Goal: Task Accomplishment & Management: Complete application form

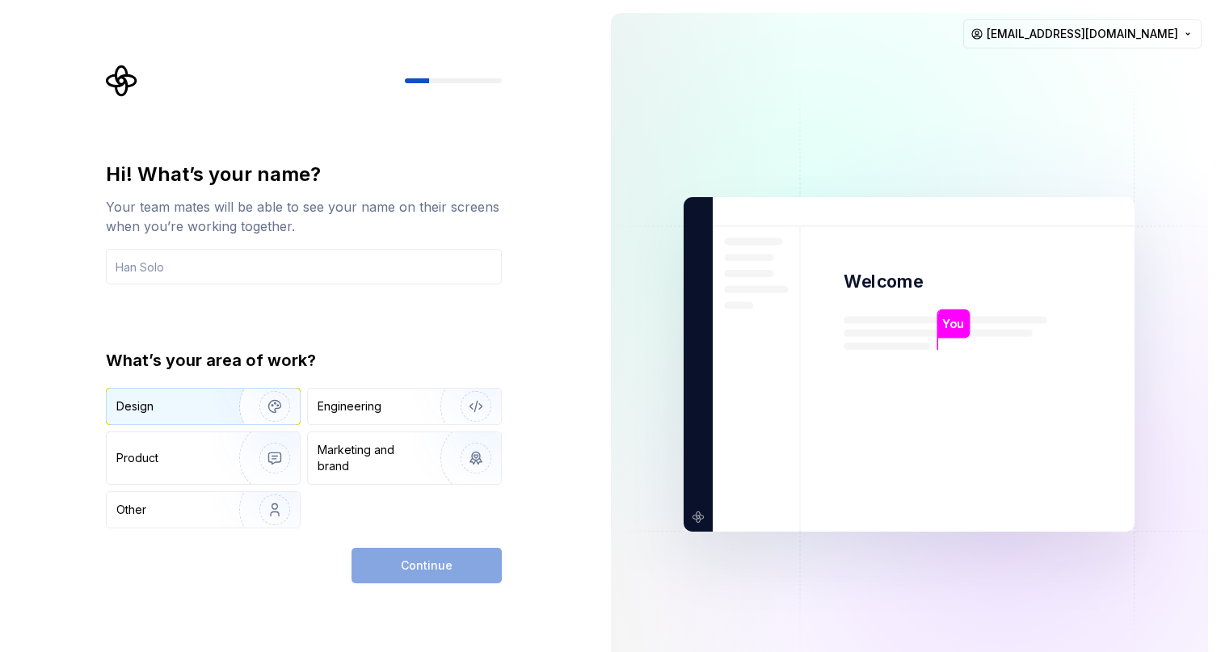
click at [201, 419] on div "Design" at bounding box center [203, 407] width 193 height 36
click at [417, 571] on div "Continue" at bounding box center [427, 566] width 150 height 36
click at [237, 280] on input "text" at bounding box center [304, 267] width 396 height 36
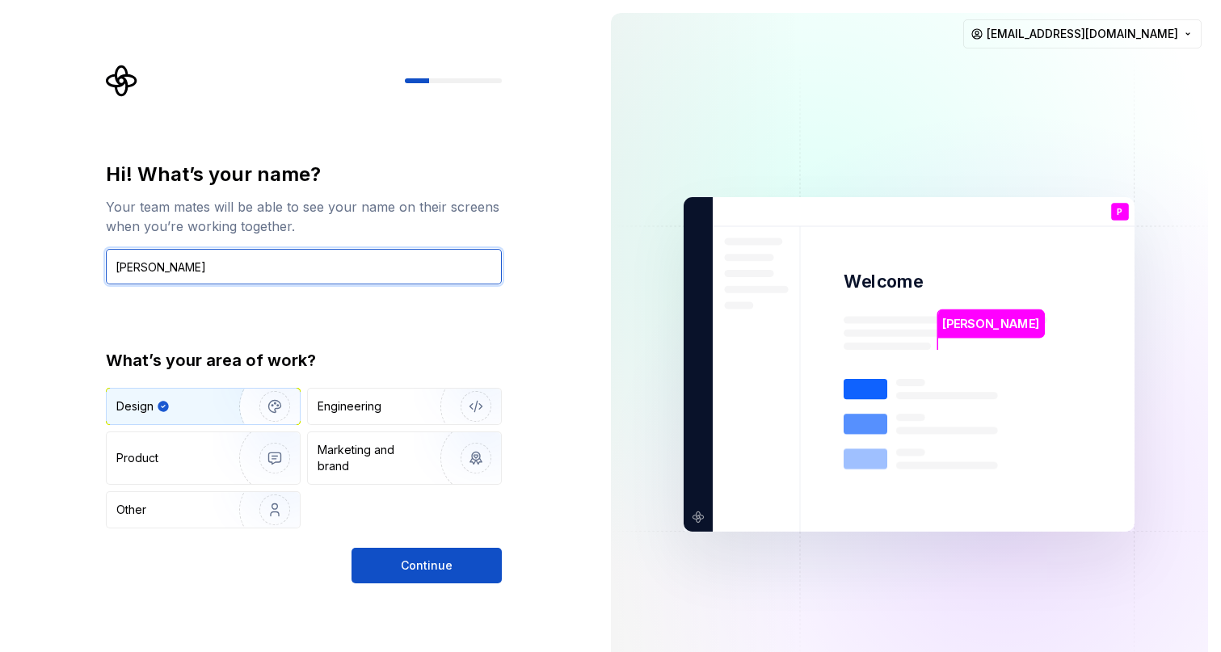
type input "[PERSON_NAME]"
click at [444, 586] on div "Hi! What’s your name? Your team mates will be able to see your name on their sc…" at bounding box center [299, 364] width 598 height 729
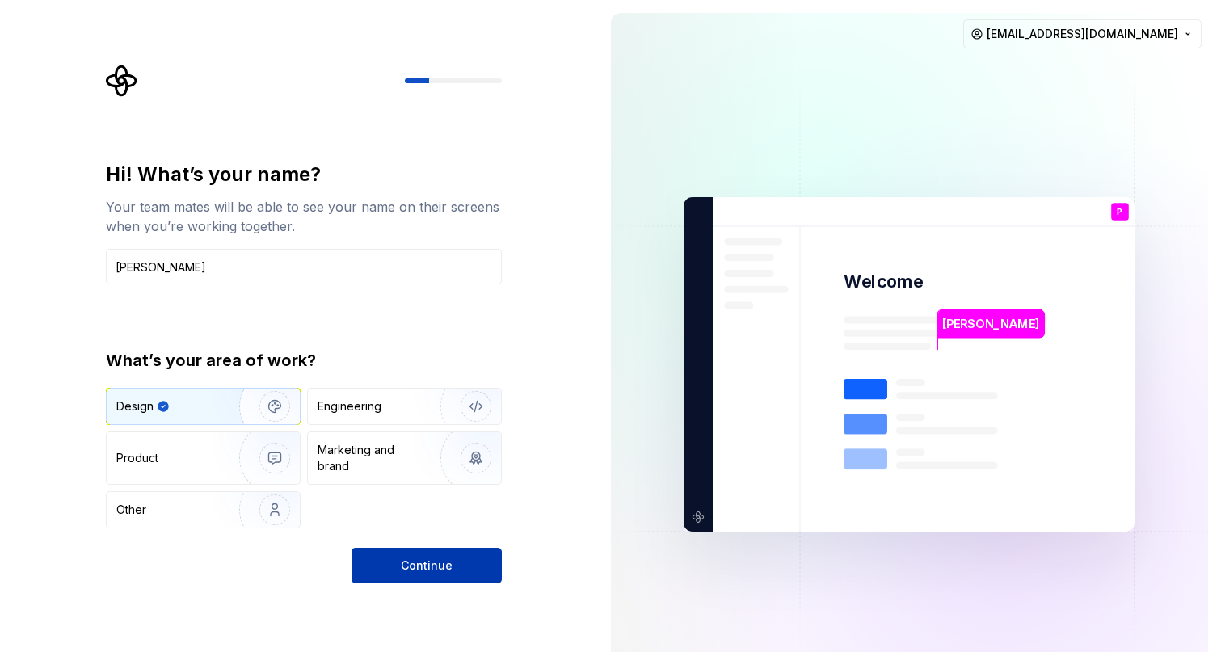
click at [446, 550] on button "Continue" at bounding box center [427, 566] width 150 height 36
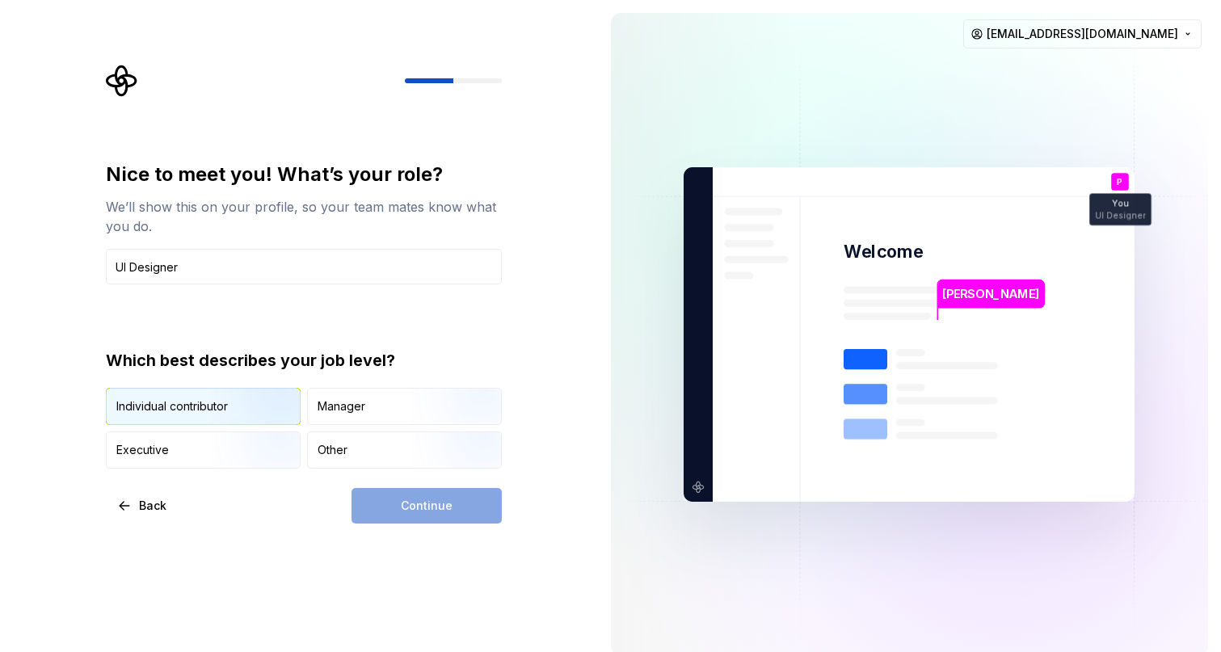
type input "UI Designer"
click at [269, 424] on img "button" at bounding box center [260, 427] width 103 height 108
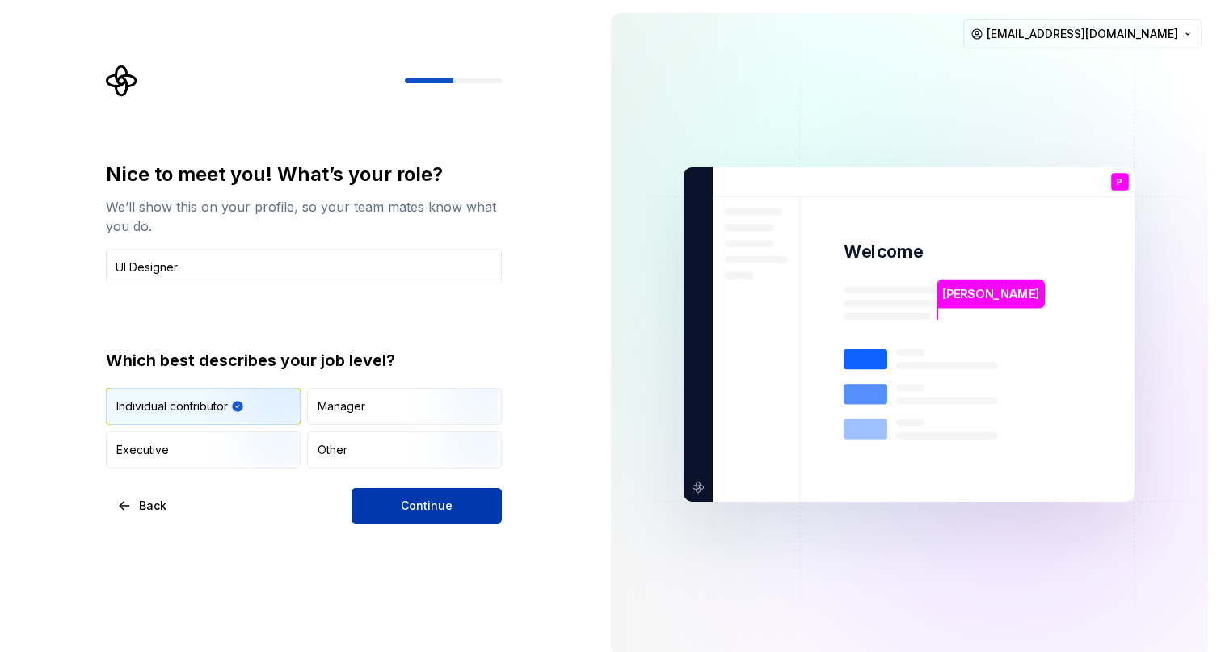
click at [410, 495] on button "Continue" at bounding box center [427, 506] width 150 height 36
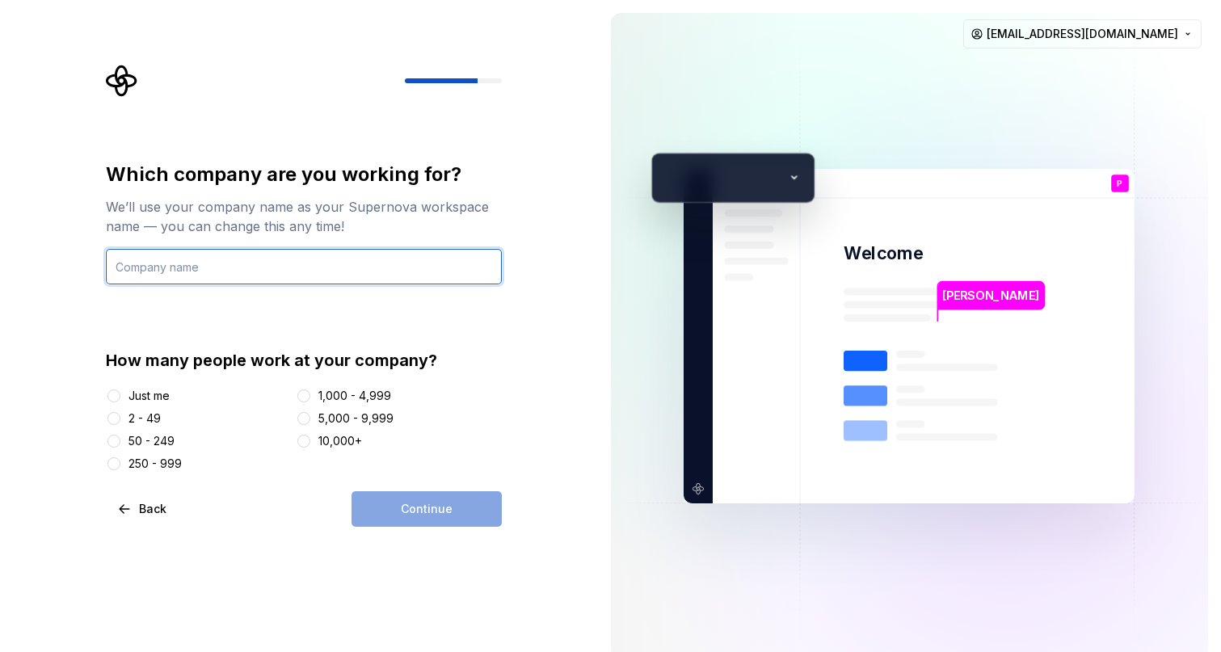
click at [375, 271] on input "text" at bounding box center [304, 267] width 396 height 36
type input "Free"
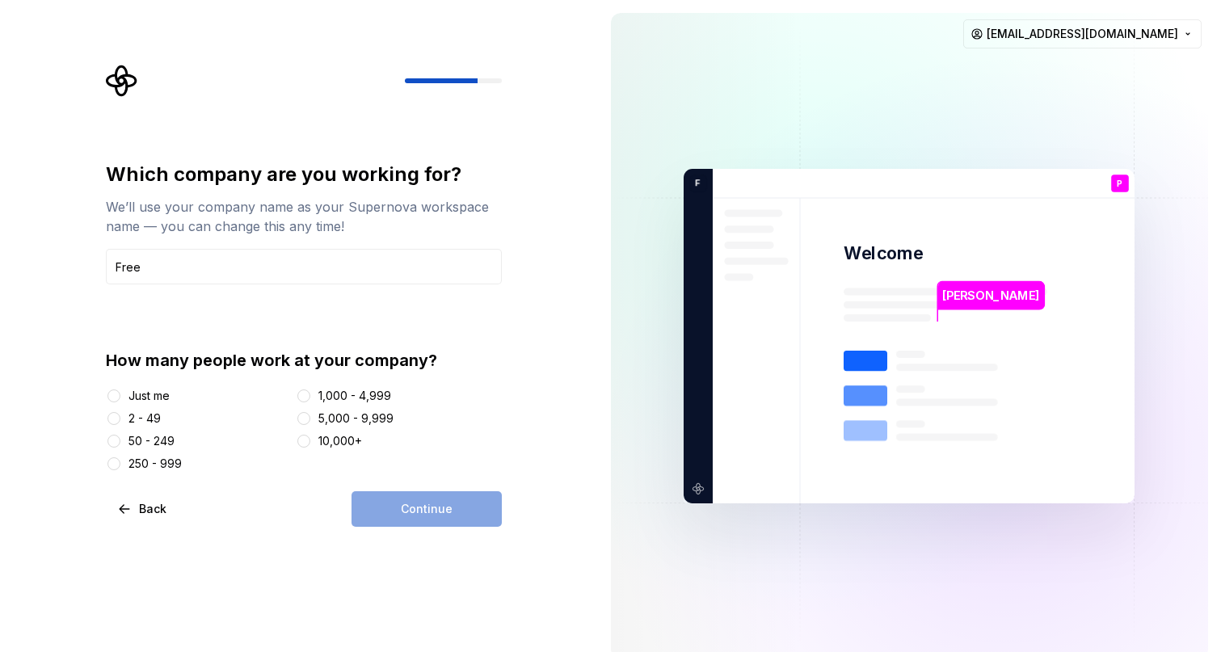
click at [439, 478] on div "Which company are you working for? We’ll use your company name as your Supernov…" at bounding box center [304, 344] width 396 height 365
click at [159, 401] on div "Just me" at bounding box center [149, 396] width 41 height 16
click at [120, 401] on button "Just me" at bounding box center [114, 396] width 13 height 13
click at [405, 524] on button "Continue" at bounding box center [427, 509] width 150 height 36
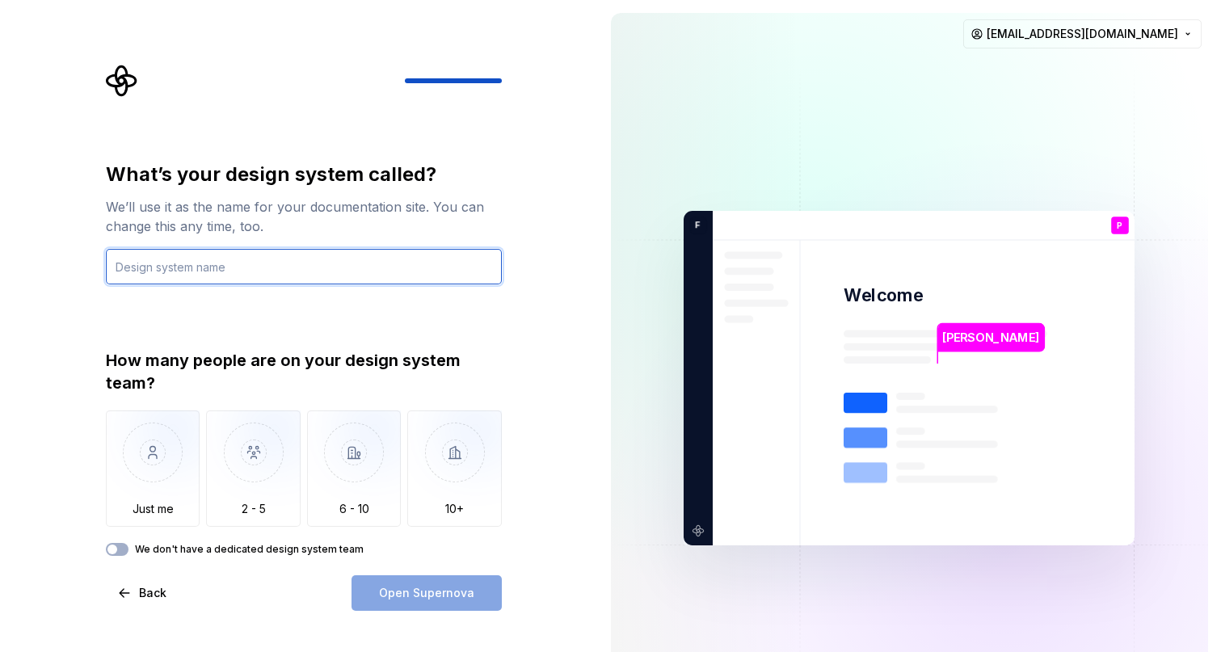
click at [320, 281] on input "text" at bounding box center [304, 267] width 396 height 36
click at [326, 259] on input "text" at bounding box center [304, 267] width 396 height 36
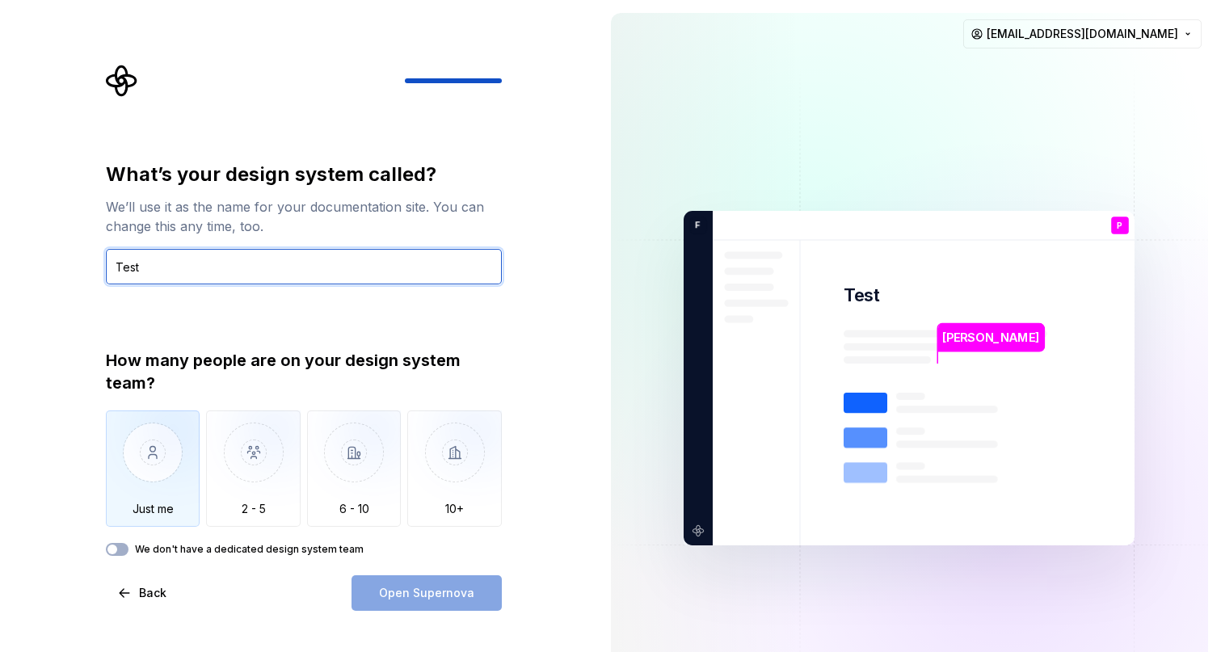
type input "Test"
click at [157, 496] on img "button" at bounding box center [153, 465] width 95 height 108
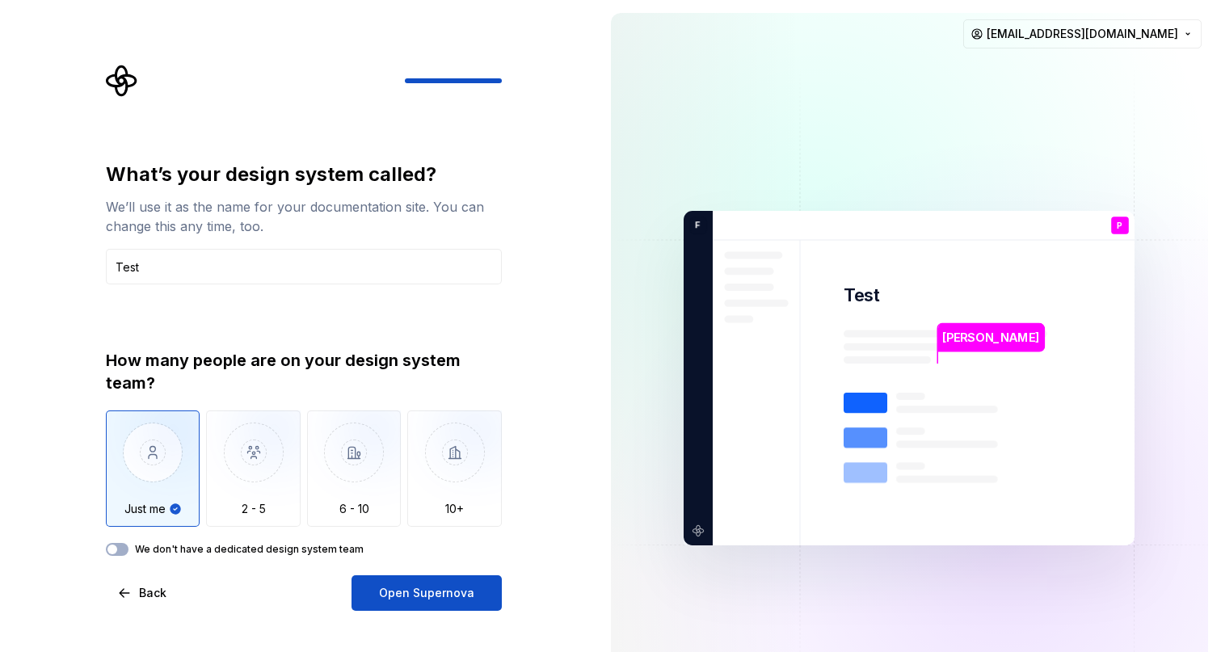
click at [158, 550] on label "We don't have a dedicated design system team" at bounding box center [249, 549] width 229 height 13
click at [129, 550] on button "We don't have a dedicated design system team" at bounding box center [117, 549] width 23 height 13
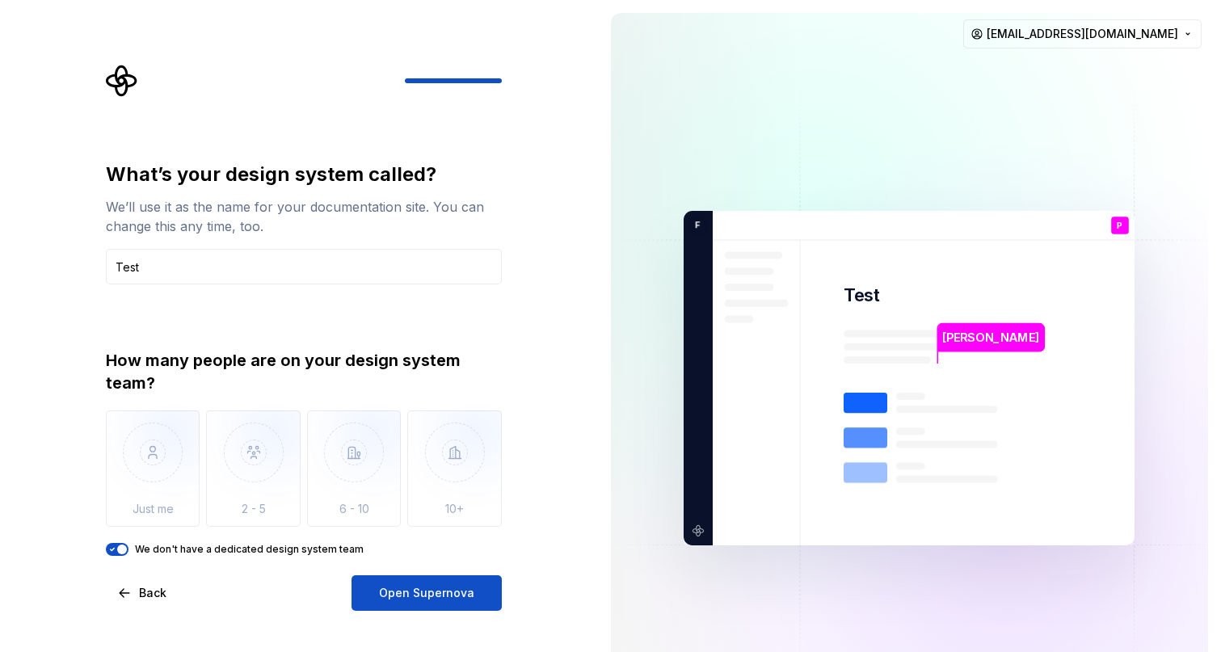
click at [166, 550] on label "We don't have a dedicated design system team" at bounding box center [249, 549] width 229 height 13
click at [129, 550] on button "We don't have a dedicated design system team" at bounding box center [117, 549] width 23 height 13
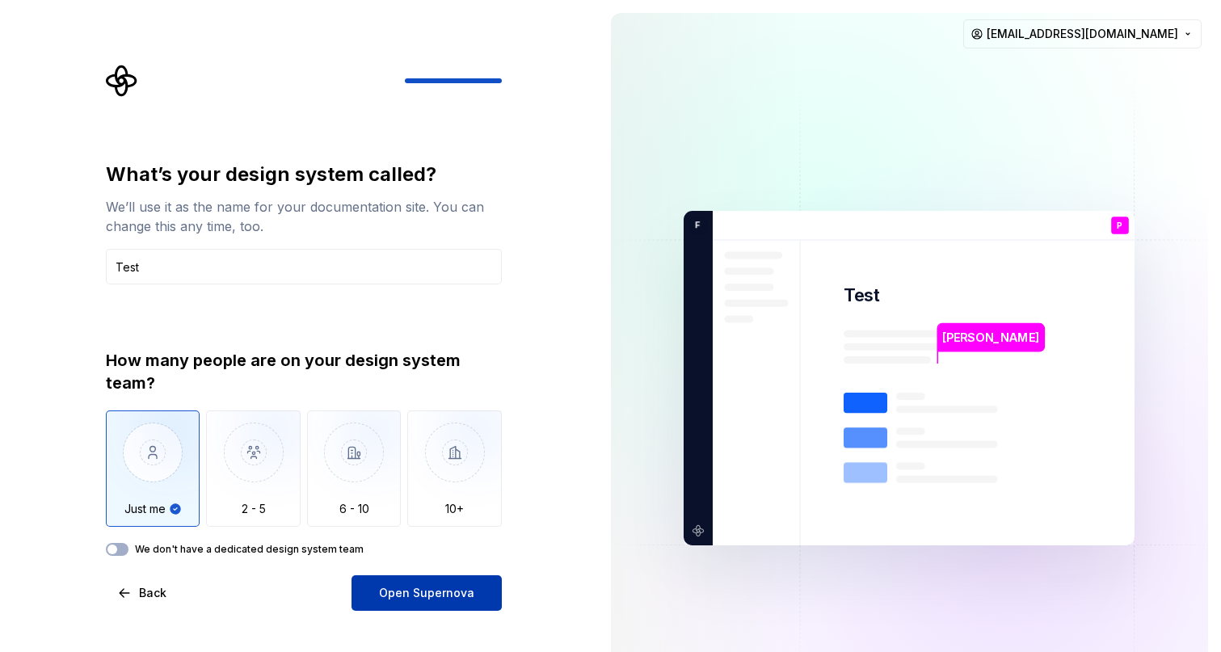
click at [418, 609] on button "Open Supernova" at bounding box center [427, 593] width 150 height 36
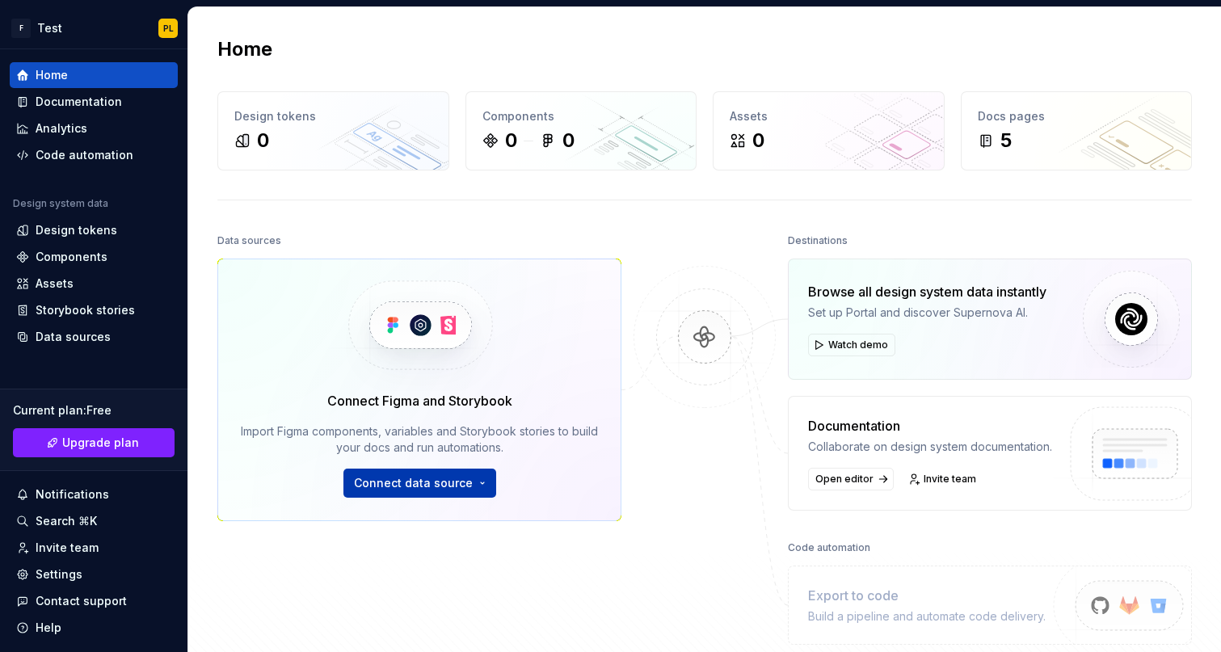
click at [480, 487] on button "Connect data source" at bounding box center [420, 483] width 153 height 29
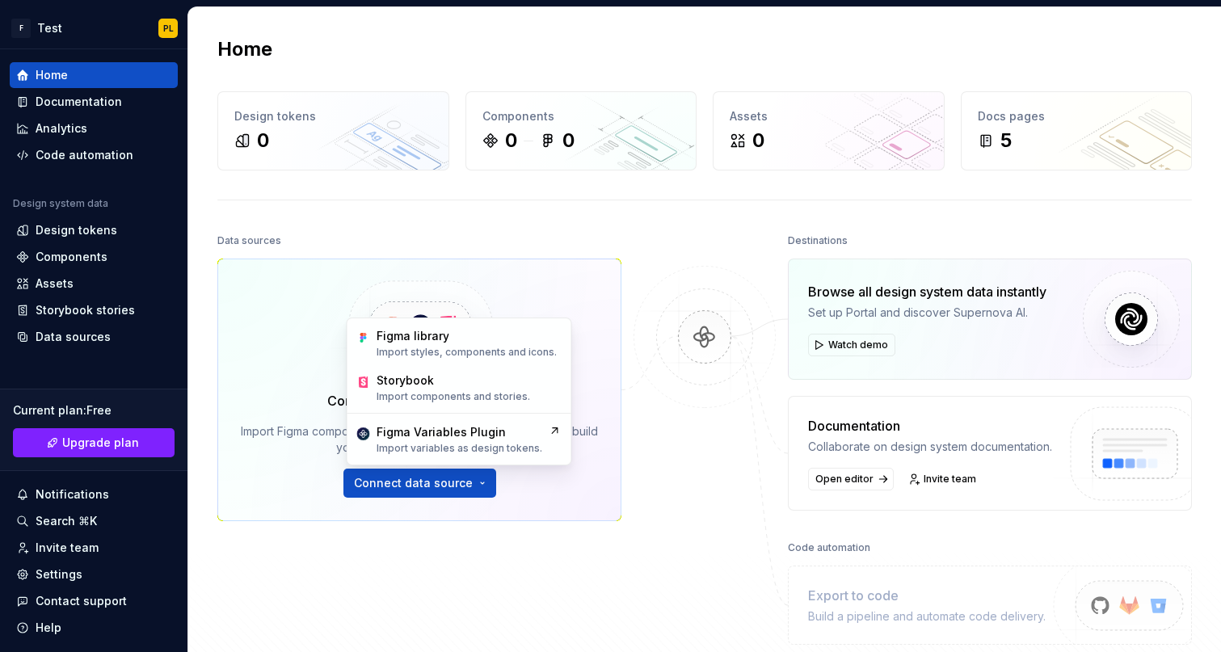
click at [491, 519] on div "Connect Figma and Storybook Import Figma components, variables and Storybook st…" at bounding box center [419, 390] width 404 height 263
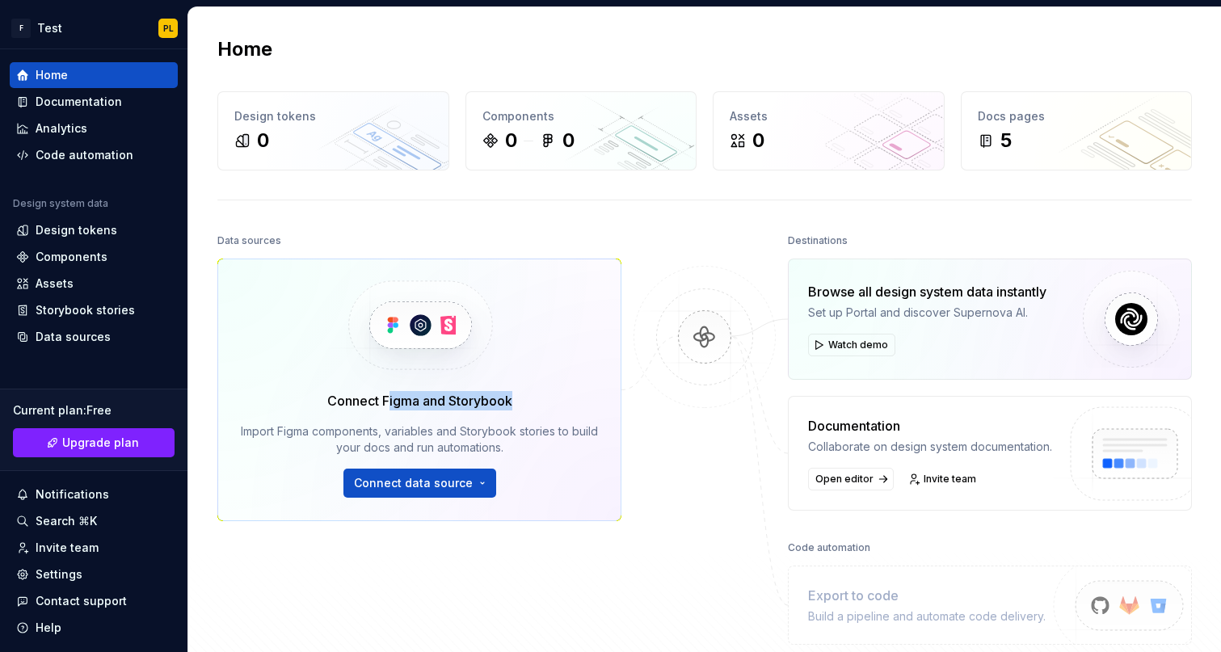
drag, startPoint x: 390, startPoint y: 396, endPoint x: 483, endPoint y: 413, distance: 94.5
click at [481, 413] on div "Connect Figma and Storybook Import Figma components, variables and Storybook st…" at bounding box center [419, 444] width 357 height 107
click at [483, 413] on div "Connect Figma and Storybook Import Figma components, variables and Storybook st…" at bounding box center [419, 444] width 357 height 107
drag, startPoint x: 863, startPoint y: 309, endPoint x: 957, endPoint y: 309, distance: 93.8
click at [956, 309] on div "Set up Portal and discover Supernova AI." at bounding box center [927, 313] width 238 height 16
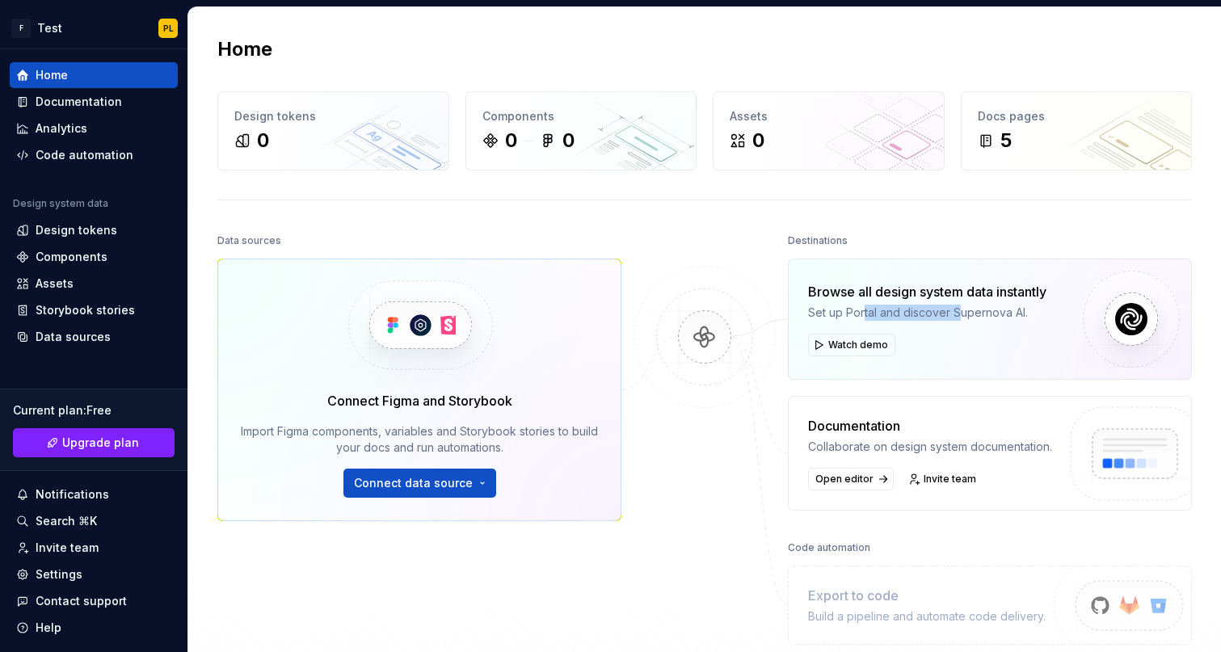
click at [958, 309] on div "Set up Portal and discover Supernova AI." at bounding box center [927, 313] width 238 height 16
click at [91, 103] on div "Documentation" at bounding box center [79, 102] width 86 height 16
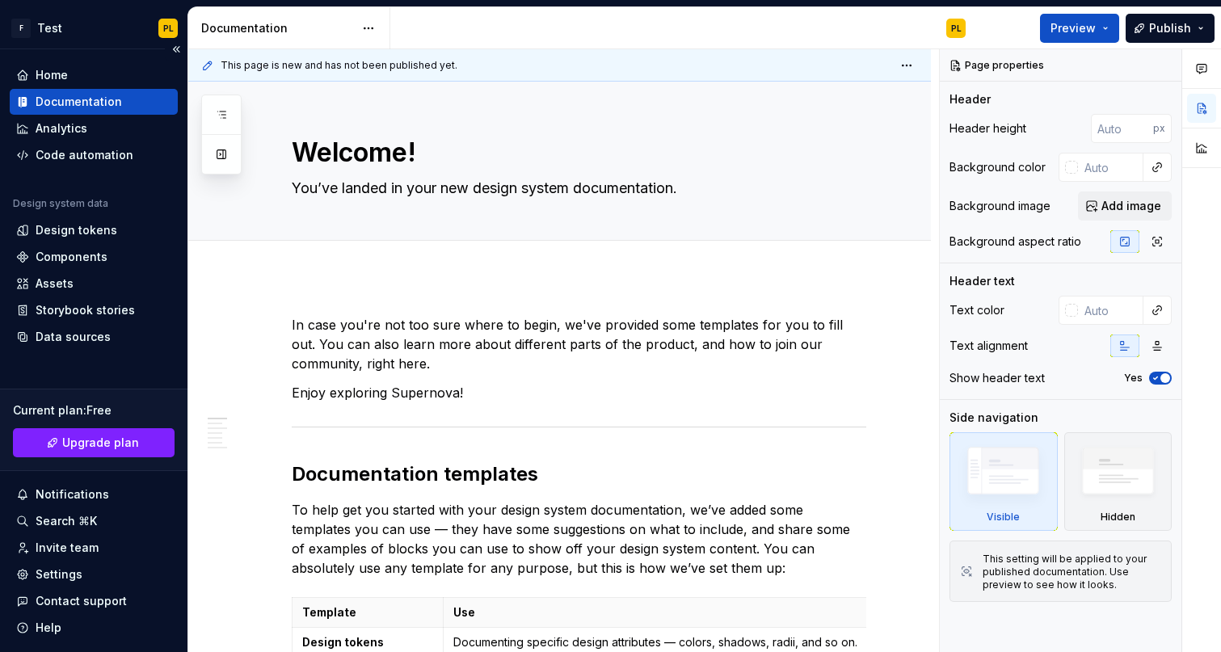
type textarea "*"
click at [81, 256] on div "Components" at bounding box center [72, 257] width 72 height 16
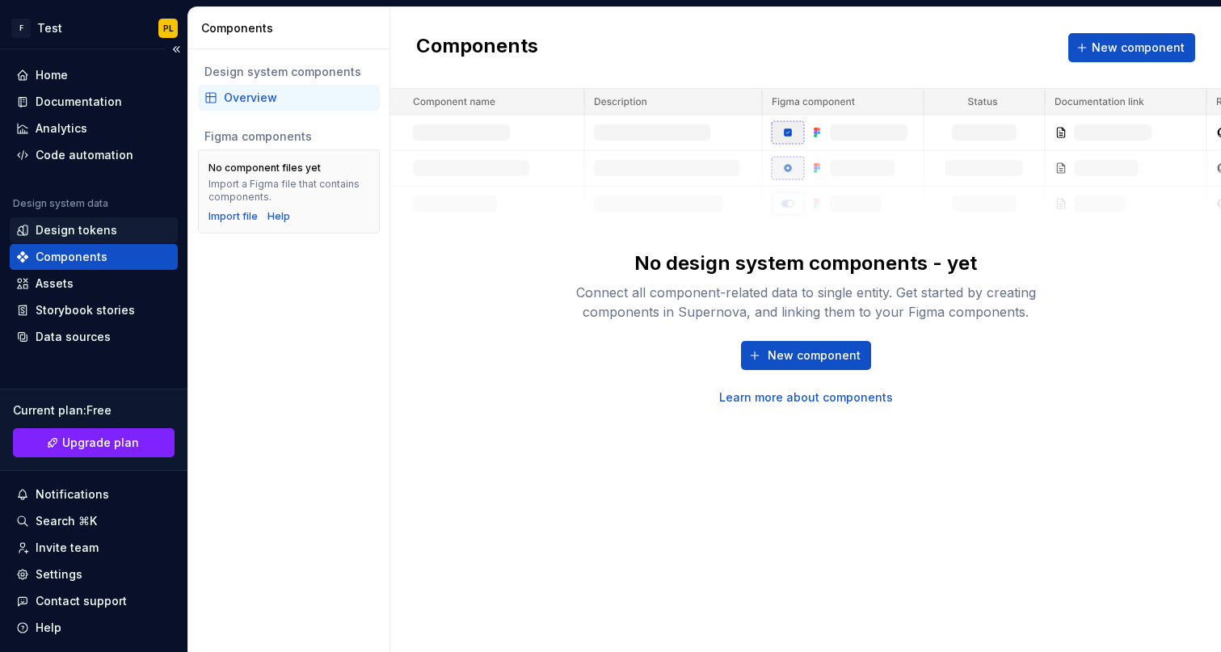
click at [84, 230] on div "Design tokens" at bounding box center [77, 230] width 82 height 16
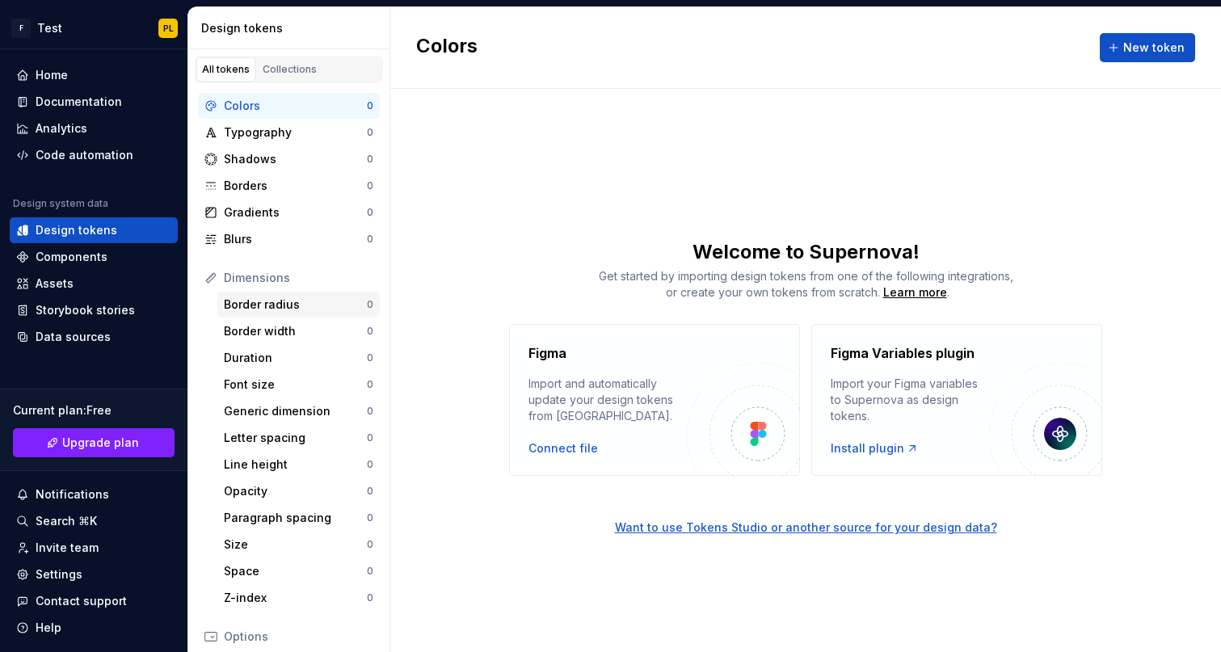
click at [285, 305] on div "Border radius" at bounding box center [295, 305] width 143 height 16
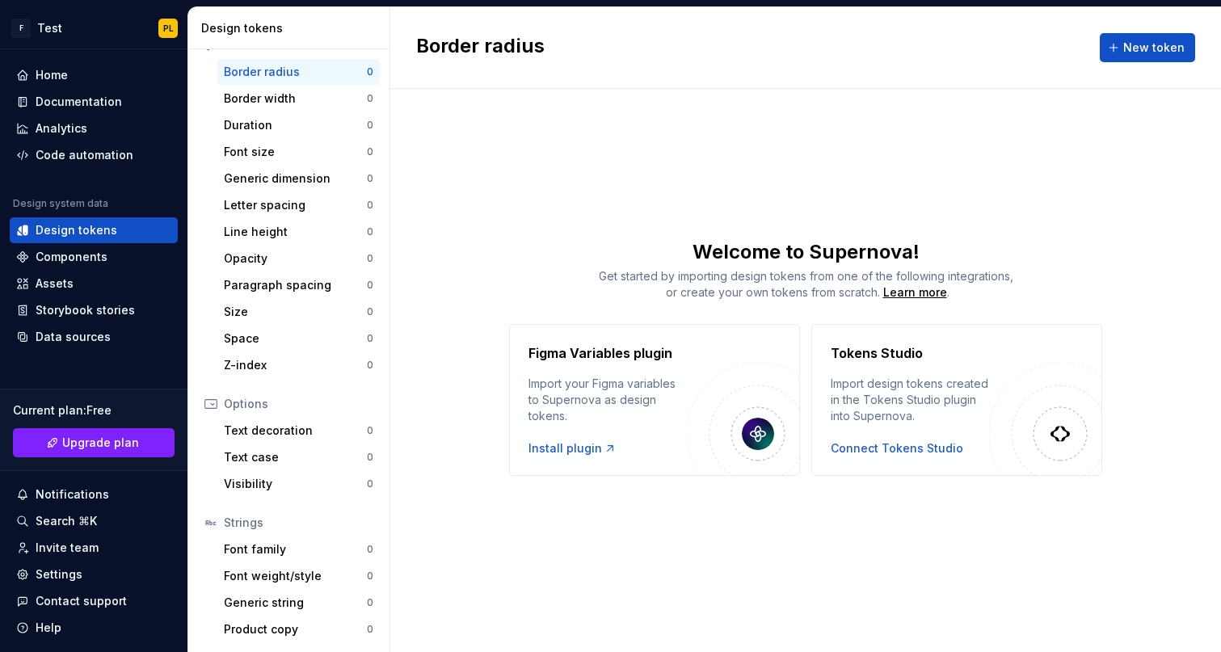
scroll to position [233, 0]
click at [99, 313] on div "Storybook stories" at bounding box center [85, 310] width 99 height 16
